Goal: Task Accomplishment & Management: Manage account settings

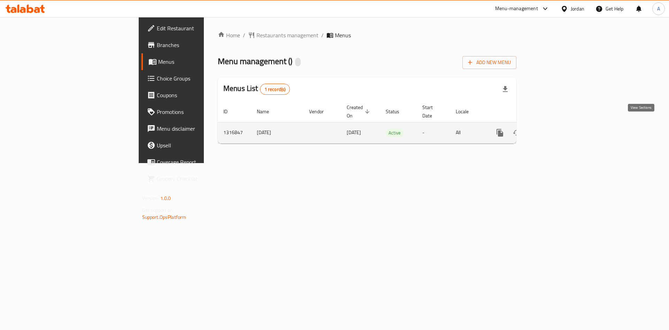
click at [554, 129] on icon "enhanced table" at bounding box center [550, 133] width 8 height 8
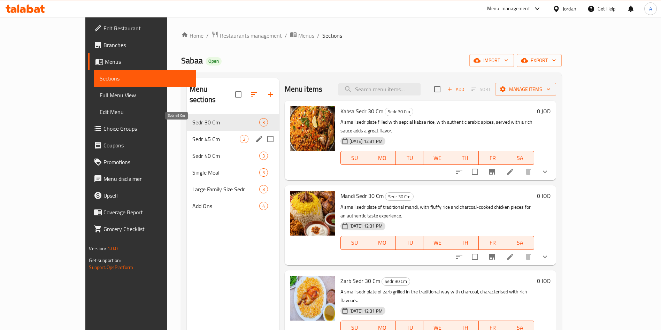
click at [187, 131] on div "Sedr 45 Cm 2" at bounding box center [233, 139] width 92 height 17
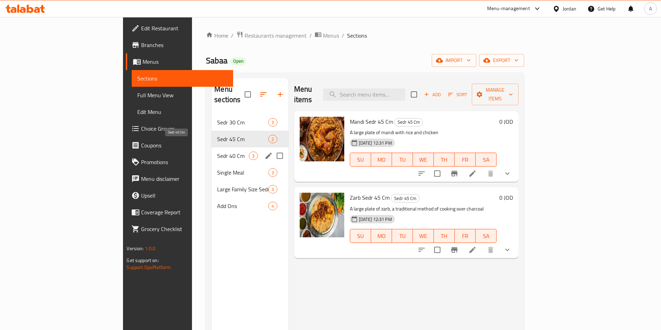
click at [217, 152] on span "Sedr 40 Cm" at bounding box center [233, 156] width 32 height 8
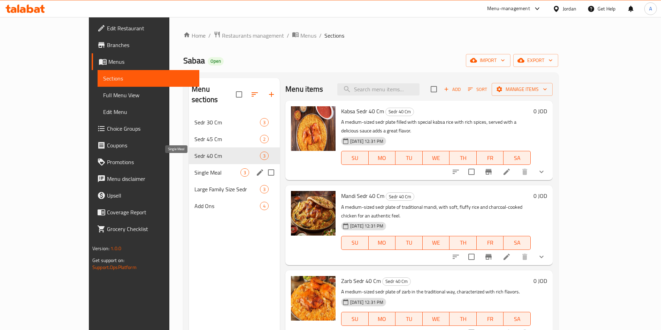
click at [194, 168] on span "Single Meal" at bounding box center [217, 172] width 46 height 8
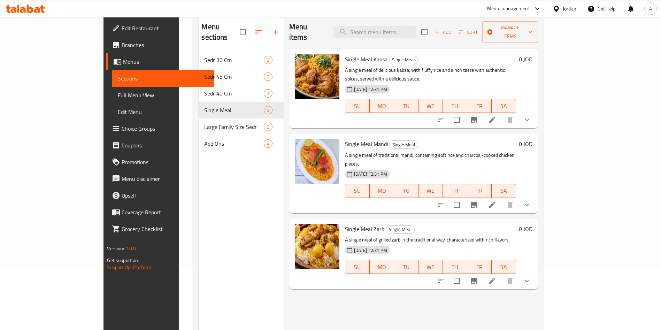
scroll to position [98, 0]
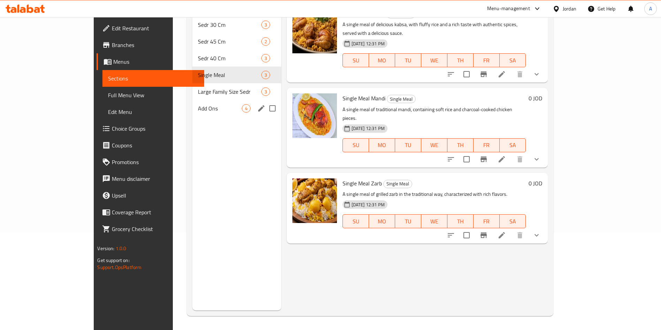
click at [198, 87] on span "Large Family Size Sedr" at bounding box center [229, 91] width 63 height 8
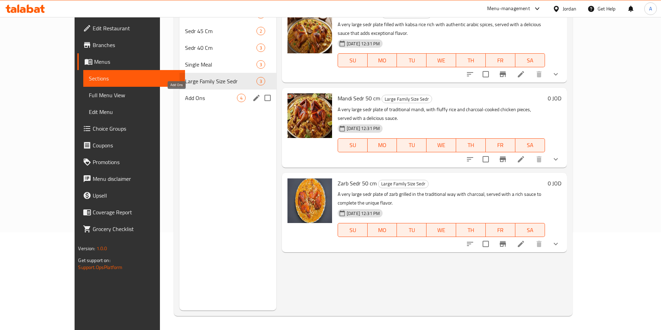
click at [185, 101] on span "Add Ons" at bounding box center [211, 98] width 52 height 8
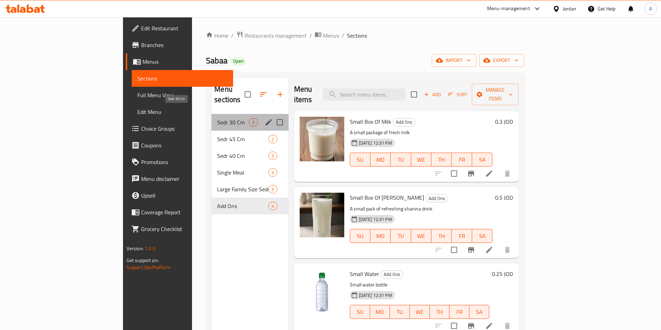
click at [217, 118] on span "Sedr 30 Cm" at bounding box center [233, 122] width 32 height 8
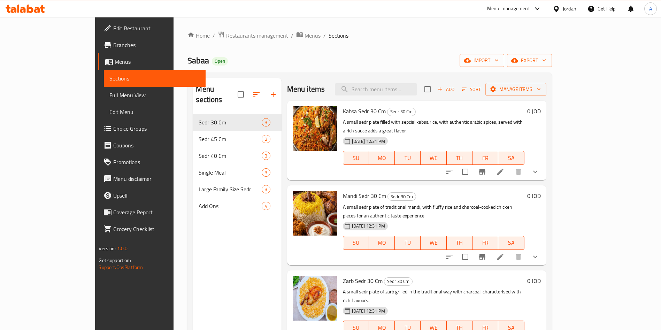
click at [544, 170] on div at bounding box center [492, 171] width 102 height 17
click at [505, 168] on icon at bounding box center [500, 172] width 8 height 8
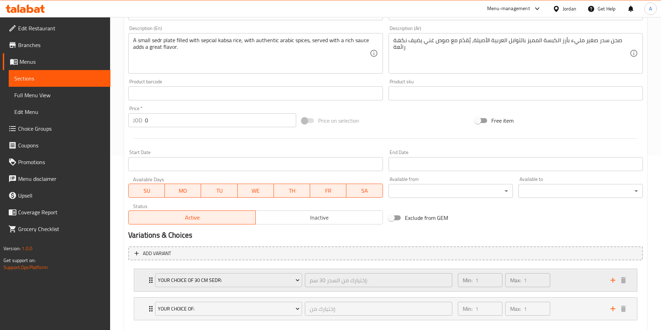
scroll to position [213, 0]
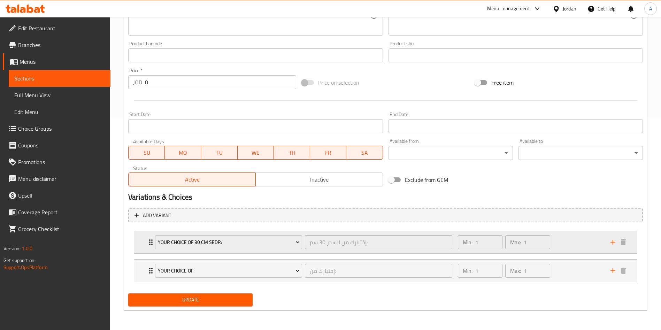
click at [140, 241] on div "Your Choice Of 30 Cm Sedr: إختيارك من السدر 30 سم: ​ Min: 1 ​ Max: 1 ​" at bounding box center [385, 242] width 503 height 22
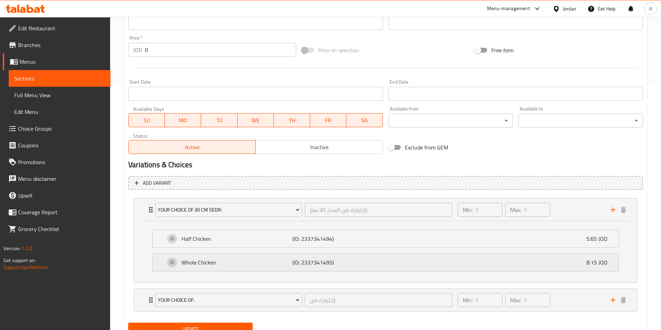
scroll to position [274, 0]
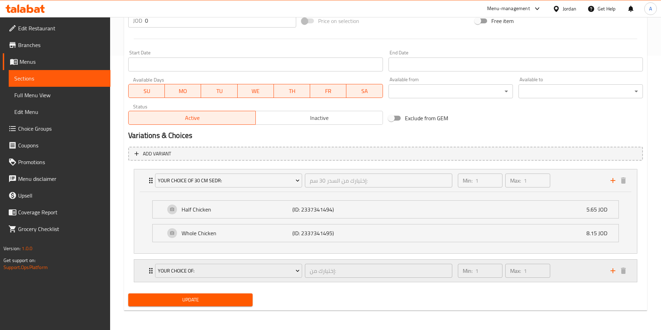
click at [146, 268] on div "Your Choice Of: إختيارك من: ​ Min: 1 ​ Max: 1 ​" at bounding box center [385, 271] width 503 height 22
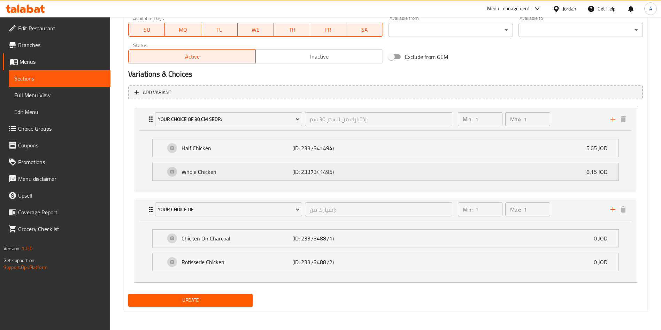
scroll to position [336, 0]
click at [37, 62] on span "Menus" at bounding box center [62, 61] width 85 height 8
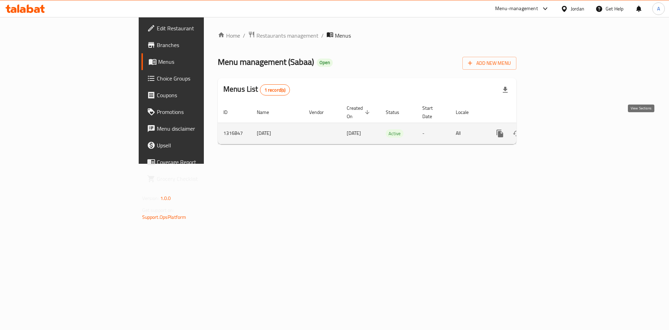
click at [559, 125] on link "enhanced table" at bounding box center [550, 133] width 17 height 17
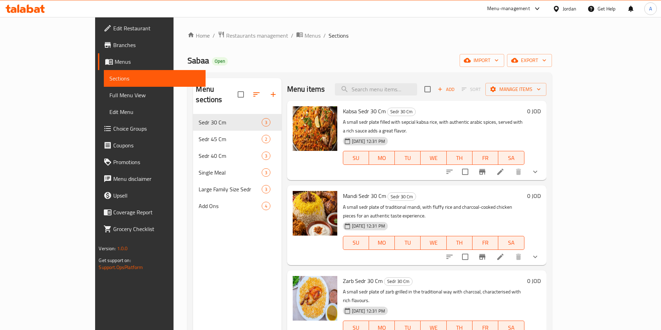
click at [505, 253] on icon at bounding box center [500, 257] width 8 height 8
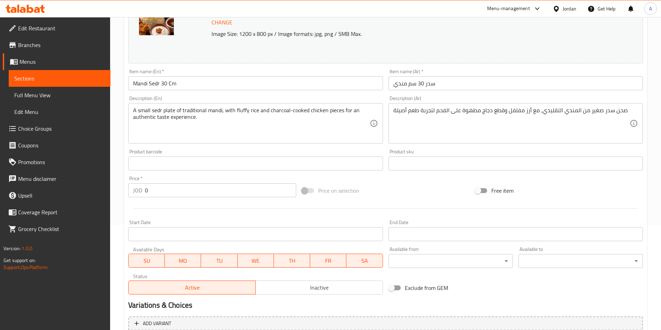
scroll to position [213, 0]
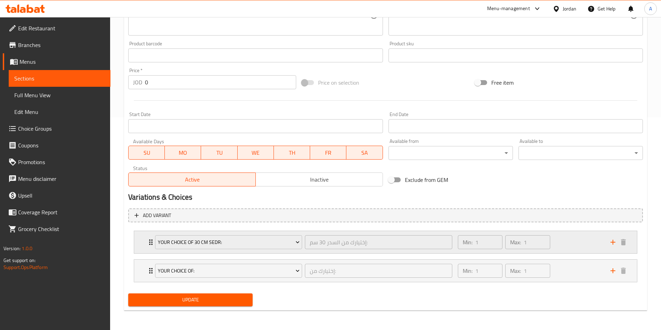
click at [148, 249] on div "Your Choice Of 30 Cm Sedr: إختيارك من السدر 30 سم: ​ Min: 1 ​ Max: 1 ​" at bounding box center [388, 242] width 482 height 22
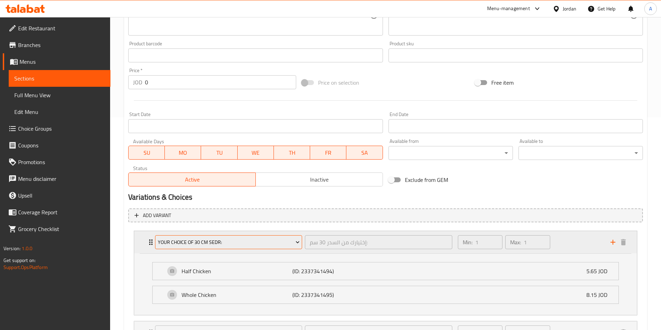
scroll to position [274, 0]
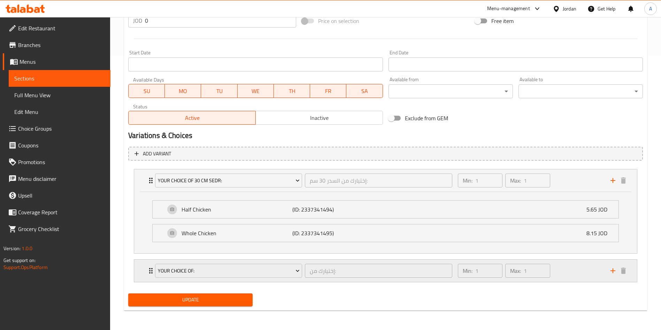
click at [147, 275] on icon "Expand" at bounding box center [151, 271] width 8 height 8
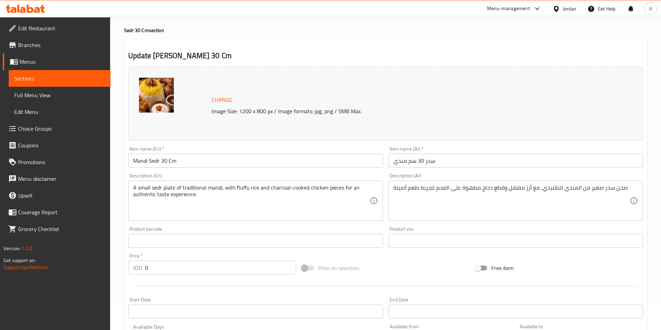
scroll to position [0, 0]
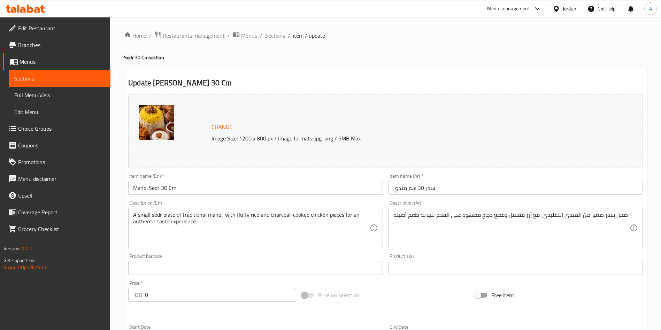
click at [191, 190] on input "Mandi Sedr 30 Cm" at bounding box center [255, 188] width 254 height 14
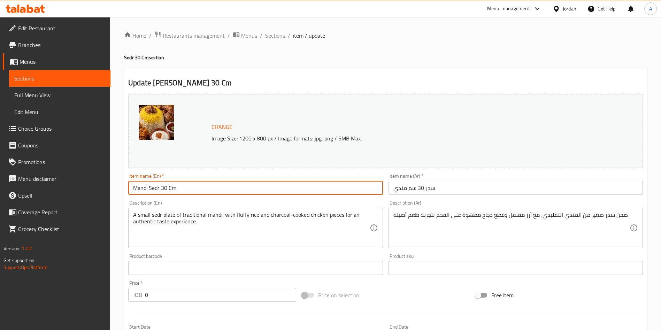
click at [191, 190] on input "Mandi Sedr 30 Cm" at bounding box center [255, 188] width 254 height 14
click at [306, 82] on h2 "Update Mandi Sedr 30 Cm" at bounding box center [385, 83] width 515 height 10
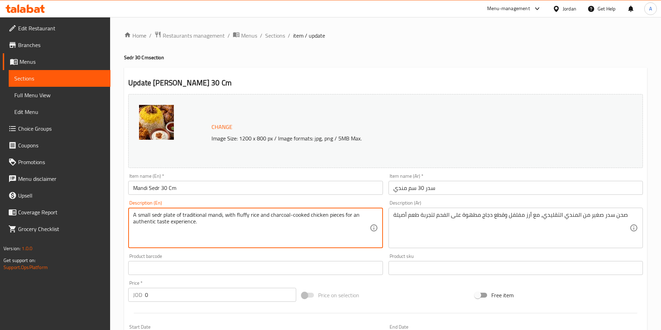
drag, startPoint x: 206, startPoint y: 227, endPoint x: 131, endPoint y: 218, distance: 75.4
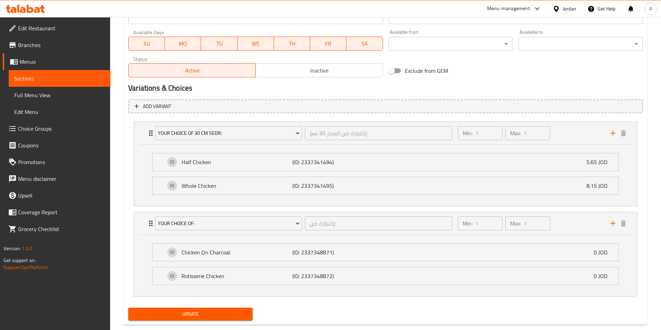
scroll to position [336, 0]
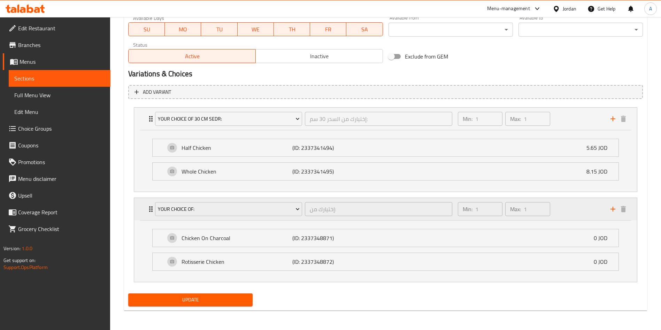
click at [141, 212] on div "Your Choice Of: إختيارك من: ​ Min: 1 ​ Max: 1 ​" at bounding box center [385, 209] width 503 height 22
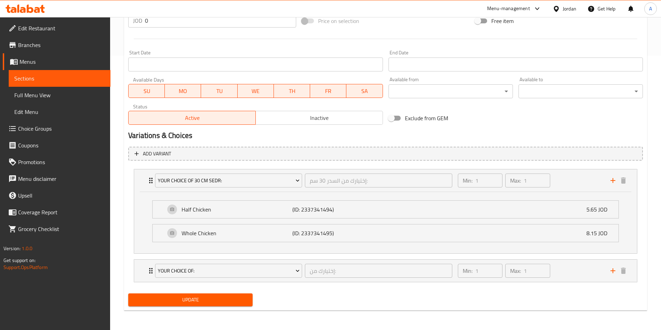
scroll to position [274, 0]
click at [150, 272] on icon "Expand" at bounding box center [151, 271] width 8 height 8
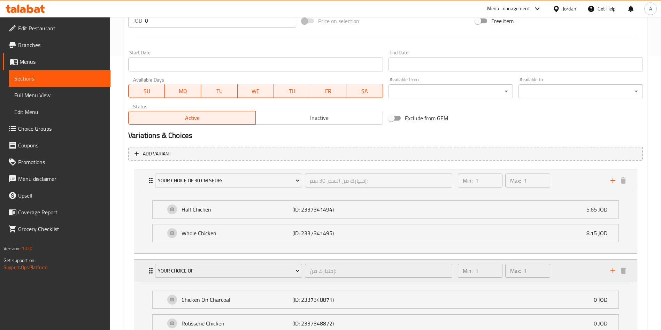
scroll to position [336, 0]
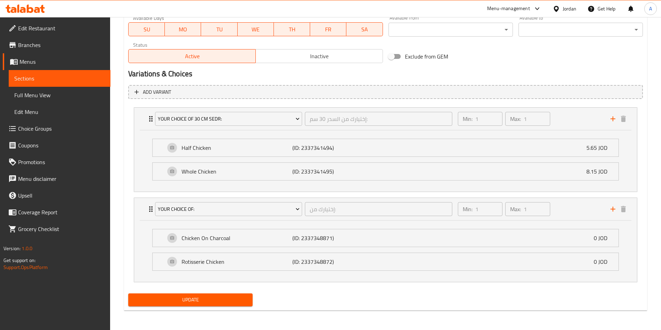
click at [52, 66] on link "Menus" at bounding box center [57, 61] width 108 height 17
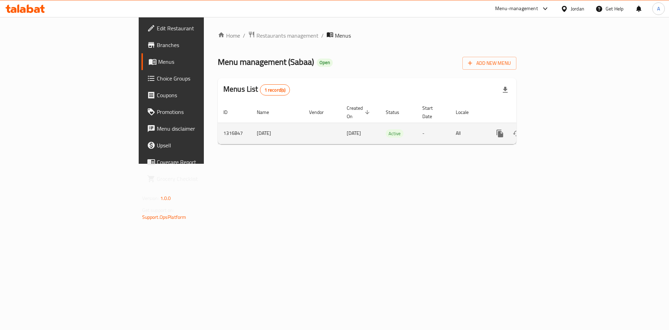
click at [564, 131] on td "enhanced table" at bounding box center [525, 133] width 78 height 21
click at [554, 129] on icon "enhanced table" at bounding box center [550, 133] width 8 height 8
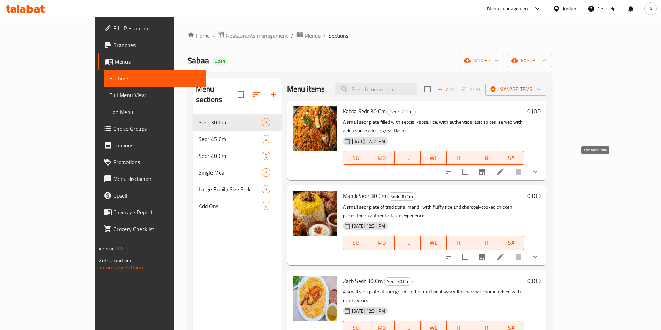
click at [505, 168] on icon at bounding box center [500, 172] width 8 height 8
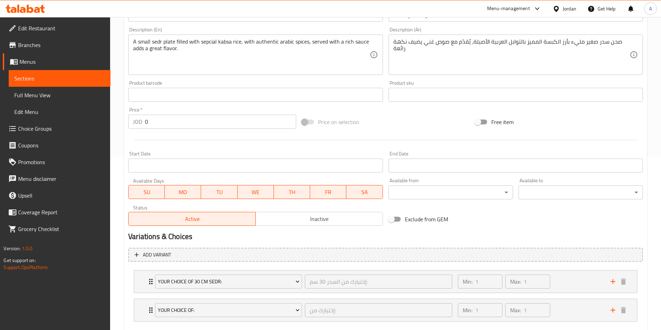
scroll to position [213, 0]
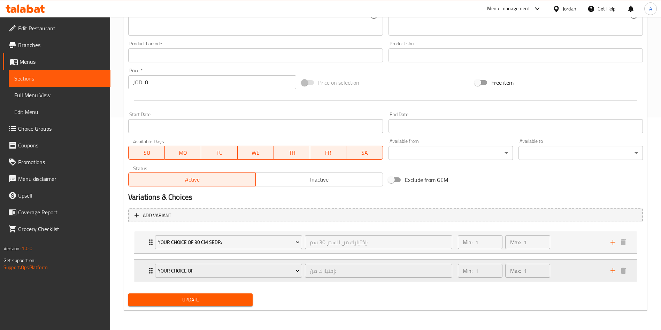
click at [145, 269] on div "Your Choice Of: إختيارك من: ​ Min: 1 ​ Max: 1 ​" at bounding box center [385, 271] width 503 height 22
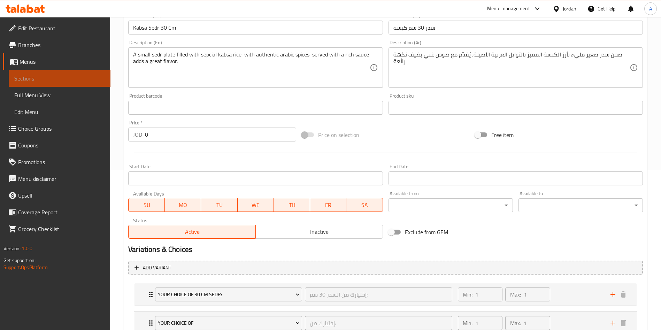
click at [74, 84] on link "Sections" at bounding box center [60, 78] width 102 height 17
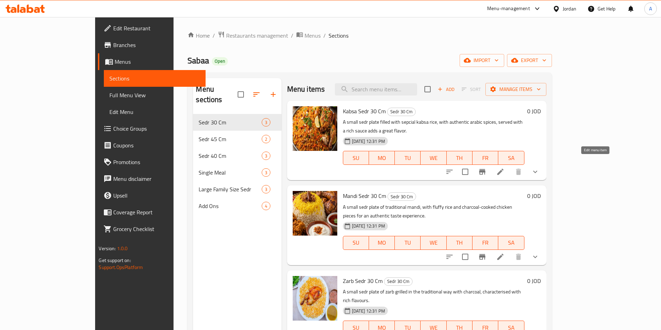
click at [504, 169] on icon at bounding box center [500, 172] width 6 height 6
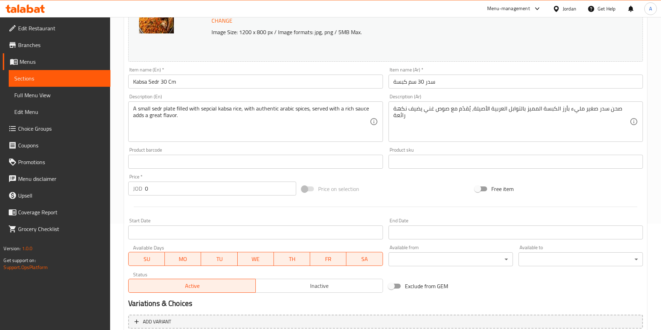
scroll to position [213, 0]
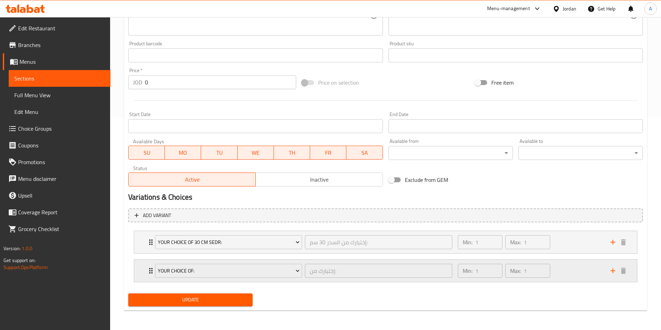
click at [139, 267] on div "Your Choice Of: إختيارك من: ​ Min: 1 ​ Max: 1 ​" at bounding box center [385, 271] width 503 height 22
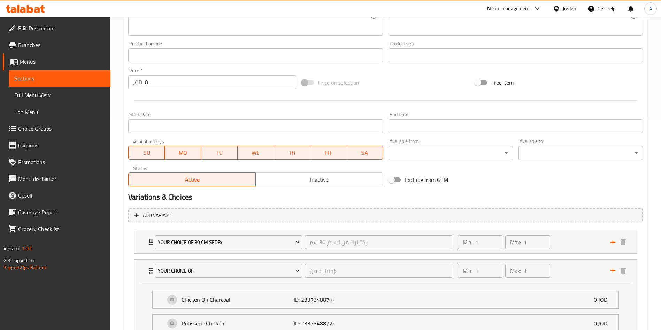
click at [57, 80] on span "Sections" at bounding box center [59, 78] width 91 height 8
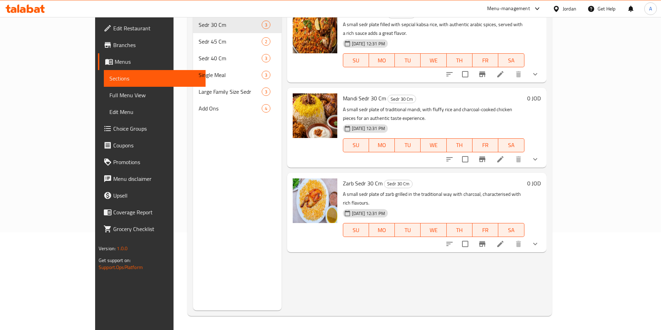
scroll to position [98, 0]
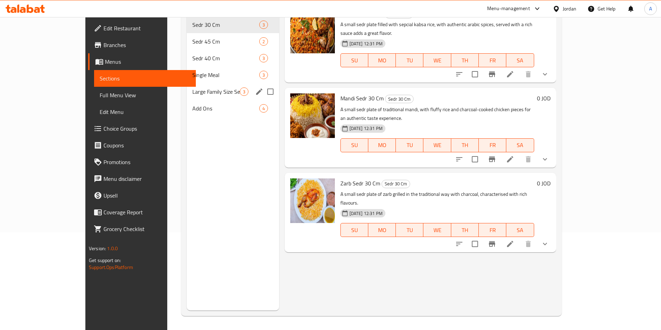
click at [187, 88] on div "Large Family Size Sedr 3" at bounding box center [233, 91] width 92 height 17
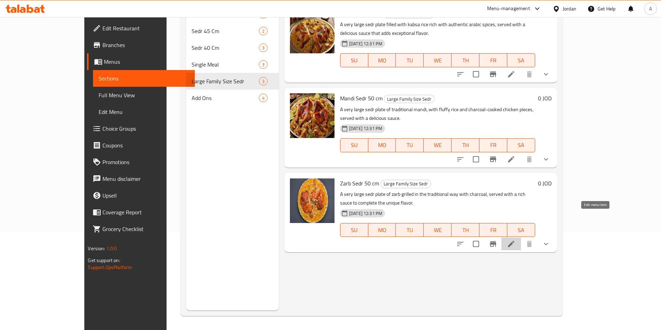
click at [514, 241] on icon at bounding box center [511, 244] width 6 height 6
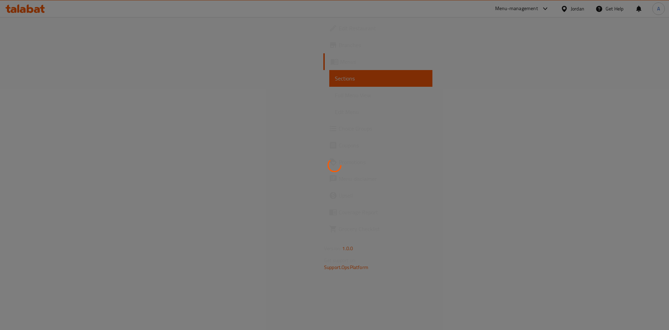
click at [65, 76] on div at bounding box center [334, 165] width 669 height 330
click at [57, 82] on div at bounding box center [334, 165] width 669 height 330
click at [39, 83] on div at bounding box center [334, 165] width 669 height 330
drag, startPoint x: 61, startPoint y: 74, endPoint x: 56, endPoint y: 77, distance: 6.3
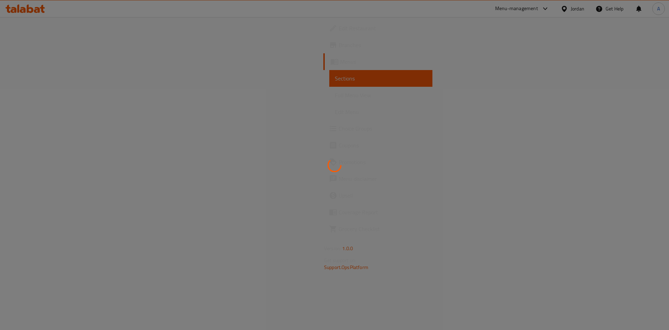
click at [60, 74] on div at bounding box center [334, 165] width 669 height 330
drag, startPoint x: 40, startPoint y: 79, endPoint x: 37, endPoint y: 73, distance: 6.9
click at [39, 79] on div at bounding box center [334, 165] width 669 height 330
click at [36, 63] on div at bounding box center [334, 165] width 669 height 330
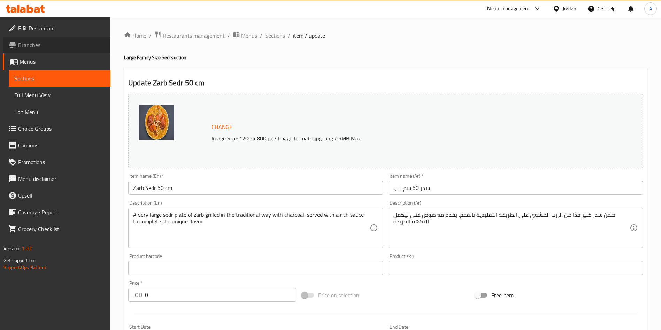
click at [60, 48] on span "Branches" at bounding box center [61, 45] width 87 height 8
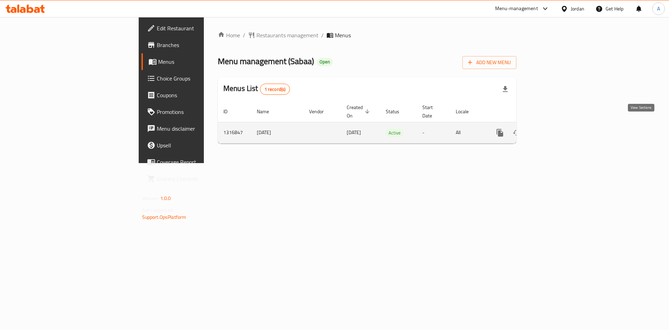
click at [553, 130] on icon "enhanced table" at bounding box center [550, 133] width 6 height 6
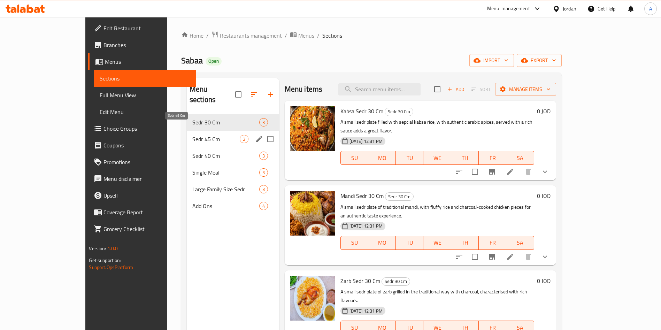
click at [192, 135] on span "Sedr 45 Cm" at bounding box center [215, 139] width 47 height 8
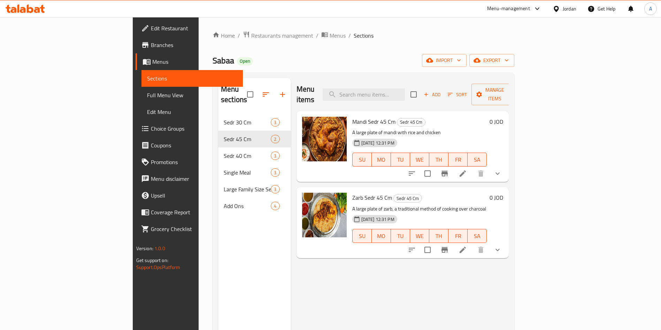
click at [472, 168] on li at bounding box center [463, 173] width 20 height 13
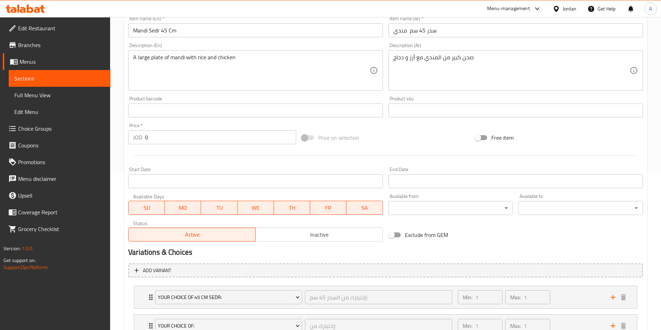
scroll to position [213, 0]
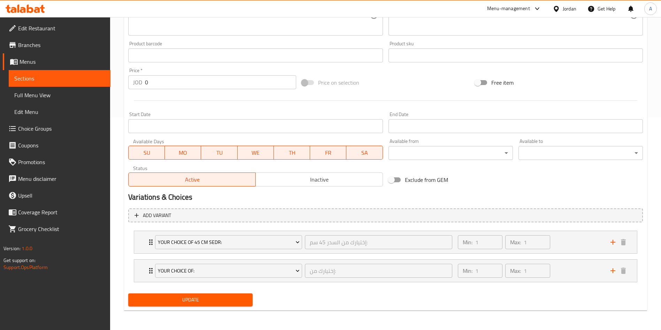
click at [133, 278] on li "Your Choice Of: إختيارك من: ​ Min: 1 ​ Max: 1 ​ Chicken On Charcoal (ID: 233734…" at bounding box center [385, 270] width 515 height 29
click at [158, 272] on span "Your Choice Of:" at bounding box center [229, 271] width 142 height 9
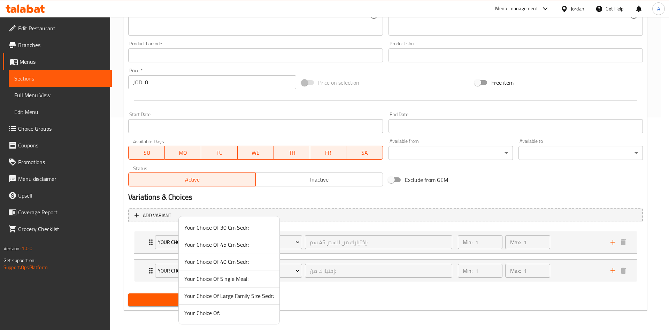
click at [144, 272] on div at bounding box center [334, 165] width 669 height 330
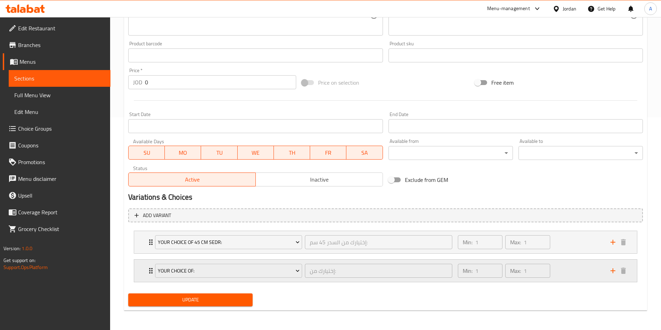
click at [143, 271] on div "Your Choice Of: إختيارك من: ​ Min: 1 ​ Max: 1 ​" at bounding box center [385, 271] width 503 height 22
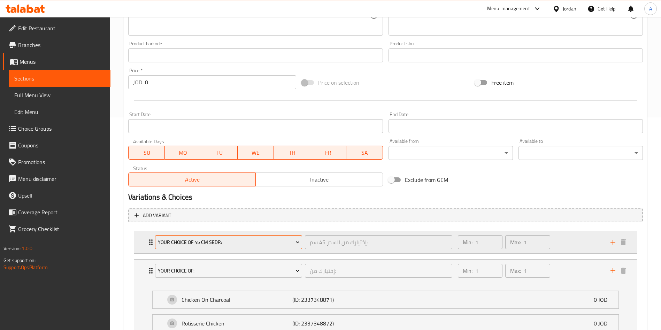
scroll to position [265, 0]
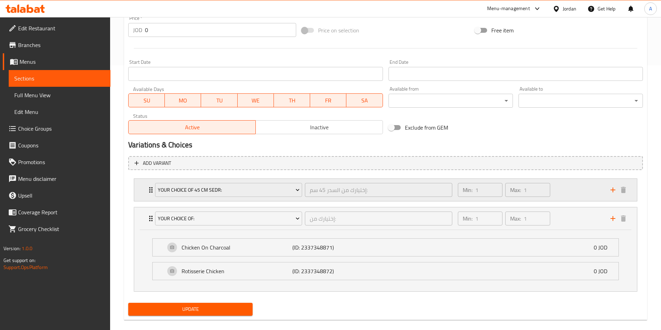
click at [145, 186] on div "Your Choice Of 45 Cm Sedr: إختيارك من السدر 45 سم: ​ Min: 1 ​ Max: 1 ​" at bounding box center [385, 190] width 503 height 22
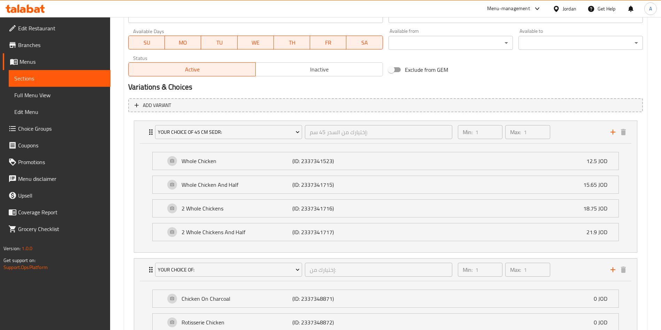
scroll to position [369, 0]
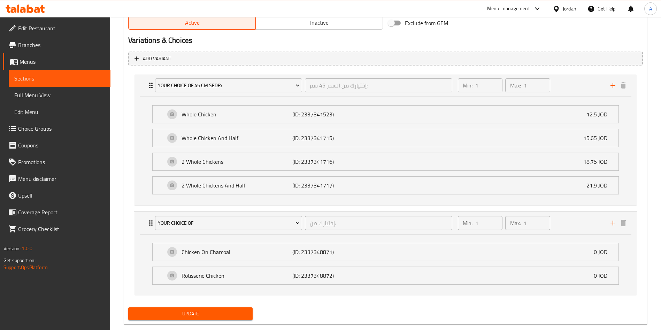
drag, startPoint x: 593, startPoint y: 307, endPoint x: 580, endPoint y: 307, distance: 13.6
click at [593, 307] on div "Update" at bounding box center [385, 314] width 520 height 18
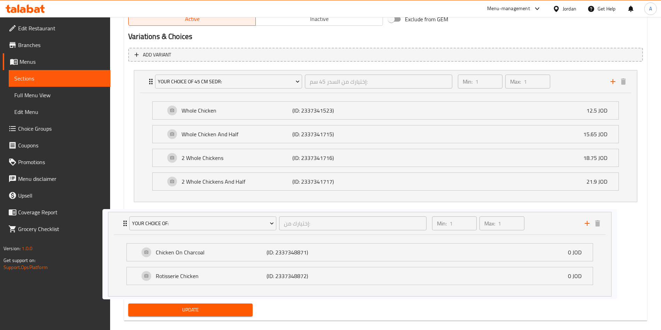
drag, startPoint x: 205, startPoint y: 274, endPoint x: 177, endPoint y: 274, distance: 28.6
click at [177, 274] on div "Your Choice Of 45 Cm Sedr: إختيارك من السدر 45 سم: ​ Min: 1 ​ Max: 1 ​ Whole Ch…" at bounding box center [385, 181] width 515 height 228
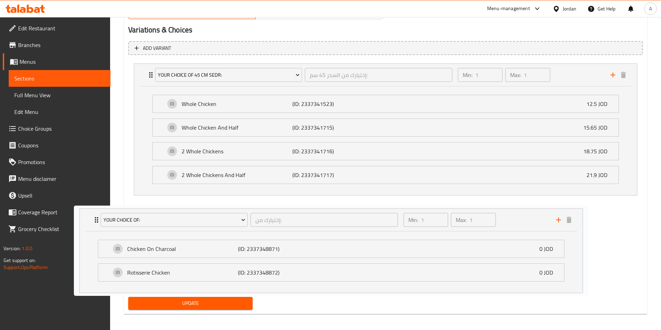
drag, startPoint x: 234, startPoint y: 268, endPoint x: 177, endPoint y: 270, distance: 57.2
click at [177, 270] on div "Your Choice Of 45 Cm Sedr: إختيارك من السدر 45 سم: ​ Min: 1 ​ Max: 1 ​ Whole Ch…" at bounding box center [385, 175] width 515 height 228
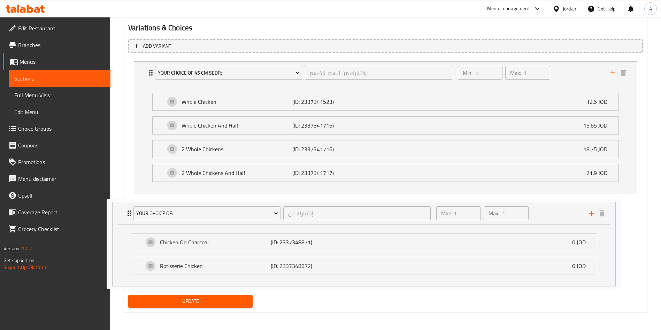
scroll to position [382, 0]
drag, startPoint x: 222, startPoint y: 268, endPoint x: 170, endPoint y: 267, distance: 51.9
click at [168, 269] on div "Your Choice Of 45 Cm Sedr: إختيارك من السدر 45 سم: ​ Min: 1 ​ Max: 1 ​ Whole Ch…" at bounding box center [385, 172] width 515 height 228
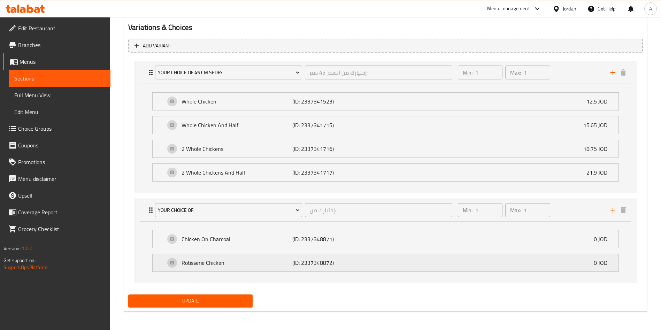
click at [197, 266] on p "Rotisserie Chicken" at bounding box center [237, 263] width 111 height 8
click at [195, 262] on p "Rotisserie Chicken" at bounding box center [237, 263] width 111 height 8
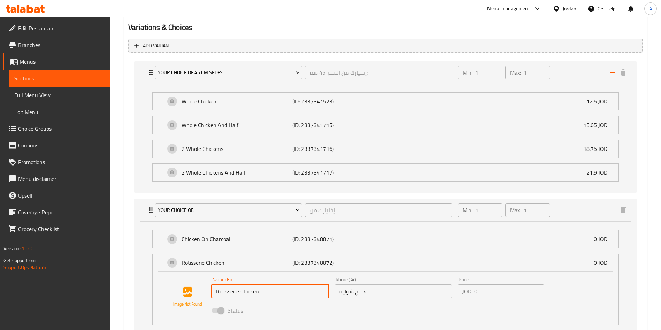
drag, startPoint x: 268, startPoint y: 293, endPoint x: 212, endPoint y: 292, distance: 56.5
click at [212, 293] on input "Rotisserie Chicken" at bounding box center [270, 291] width 118 height 14
click at [520, 255] on div "Rotisserie Chicken (ID: 2337348872) 0 JOD" at bounding box center [387, 262] width 445 height 17
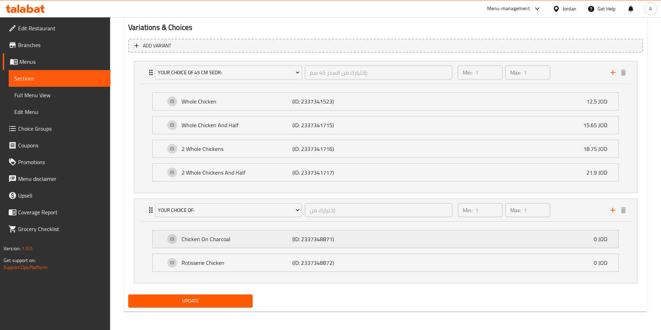
click at [221, 240] on p "Chicken On Charcoal" at bounding box center [237, 239] width 111 height 8
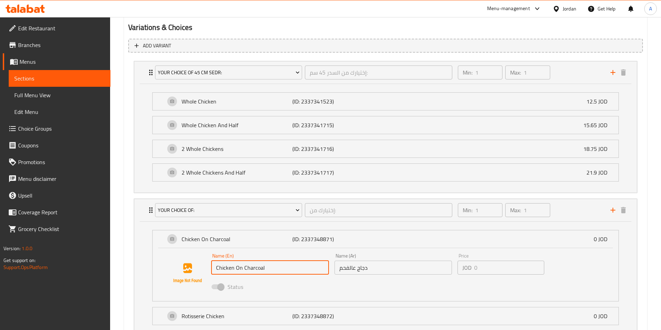
drag, startPoint x: 246, startPoint y: 274, endPoint x: 243, endPoint y: 271, distance: 3.7
click at [243, 271] on input "Chicken On Charcoal" at bounding box center [270, 268] width 118 height 14
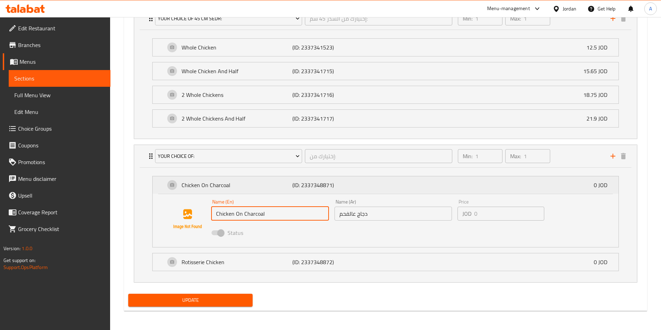
scroll to position [437, 0]
click at [154, 267] on div "Rotisserie Chicken (ID: 2337348872) 0 JOD" at bounding box center [386, 261] width 466 height 17
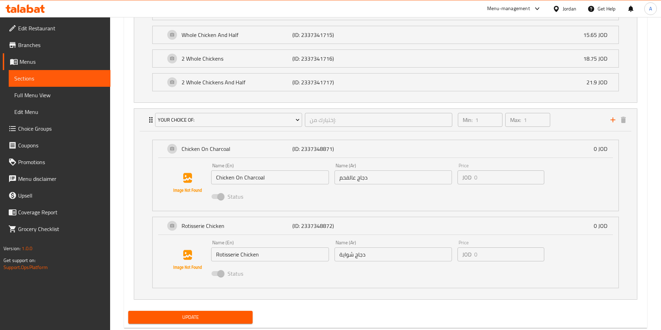
scroll to position [489, 0]
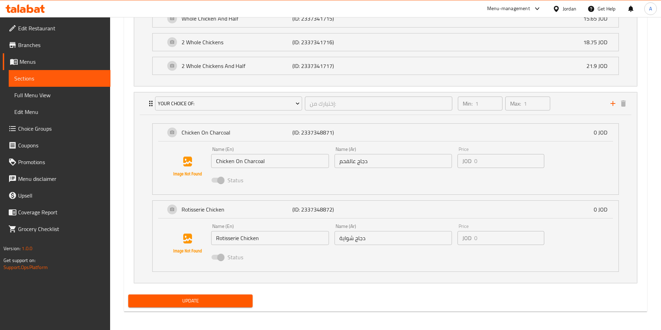
click at [49, 51] on link "Branches" at bounding box center [57, 45] width 108 height 17
